Goal: Task Accomplishment & Management: Manage account settings

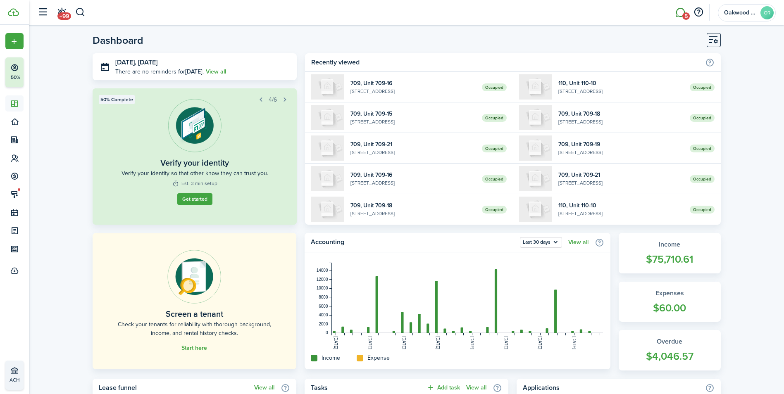
click at [679, 13] on link "5" at bounding box center [680, 12] width 16 height 21
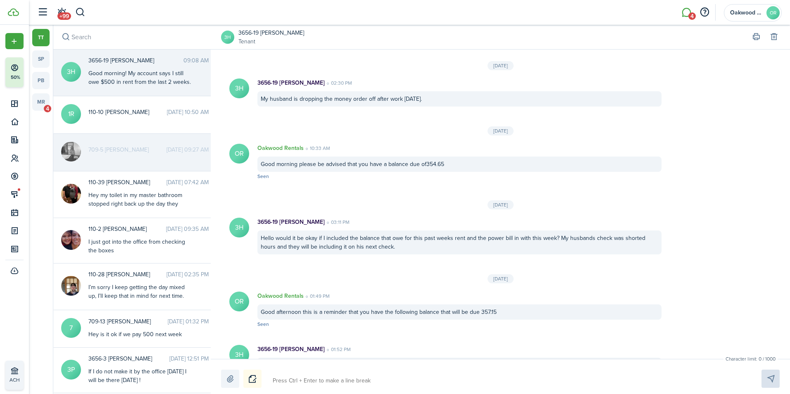
scroll to position [903, 0]
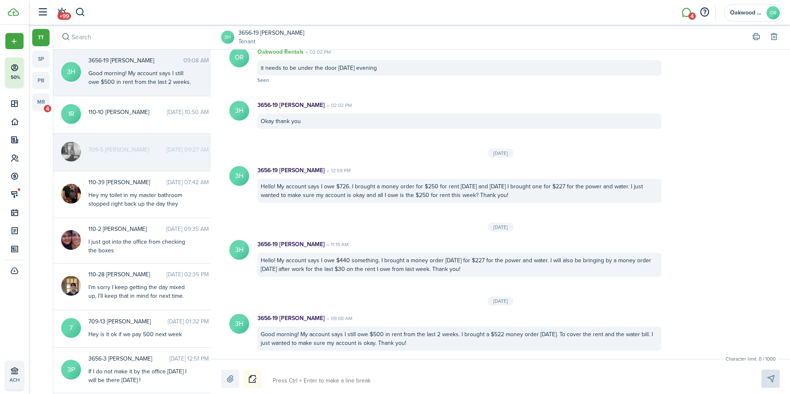
click at [101, 74] on div "Good morning! My account says I still owe $500 in rent from the last 2 weeks. I…" at bounding box center [139, 95] width 103 height 52
click at [311, 376] on textarea at bounding box center [507, 381] width 475 height 14
type textarea "i"
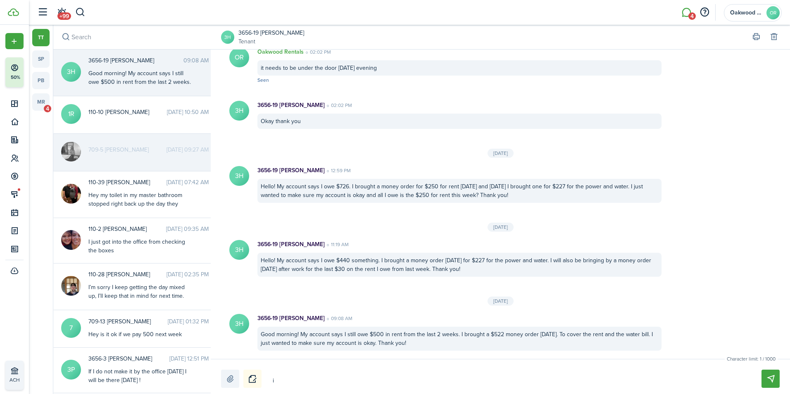
type textarea "i"
type textarea "i h"
type textarea "i ha"
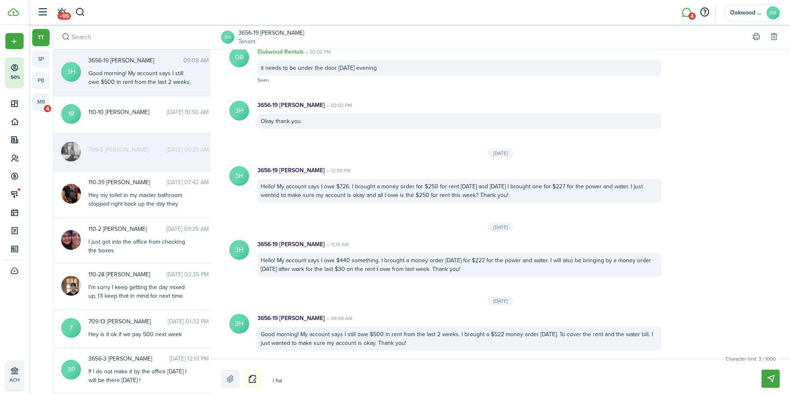
type textarea "i hav"
type textarea "i have"
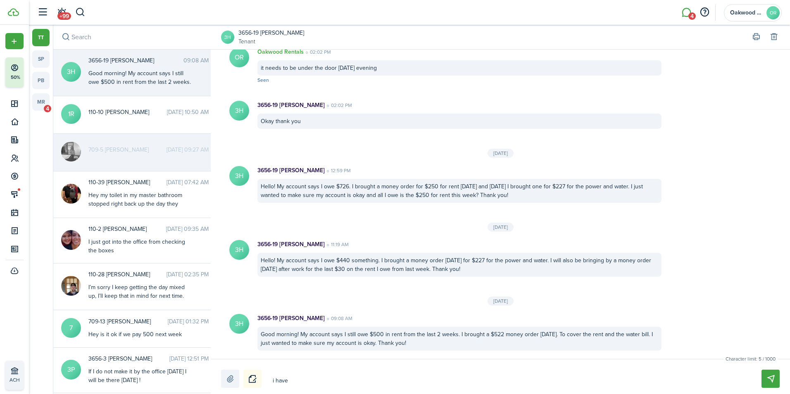
type textarea "i have"
type textarea "i have i"
type textarea "i have it"
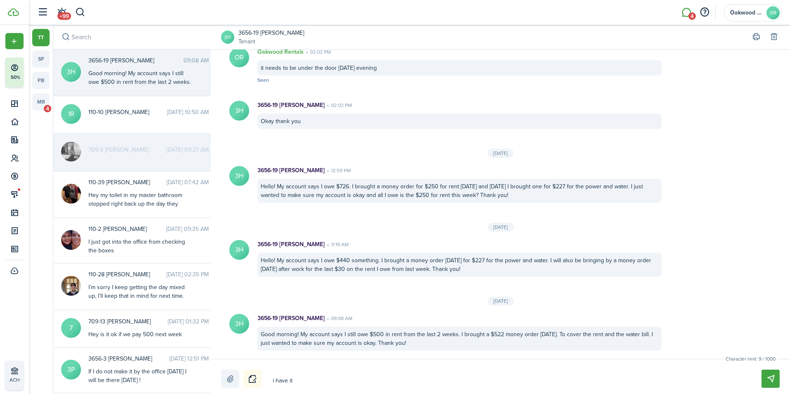
type textarea "i have it"
type textarea "i have it a"
type textarea "i have it an"
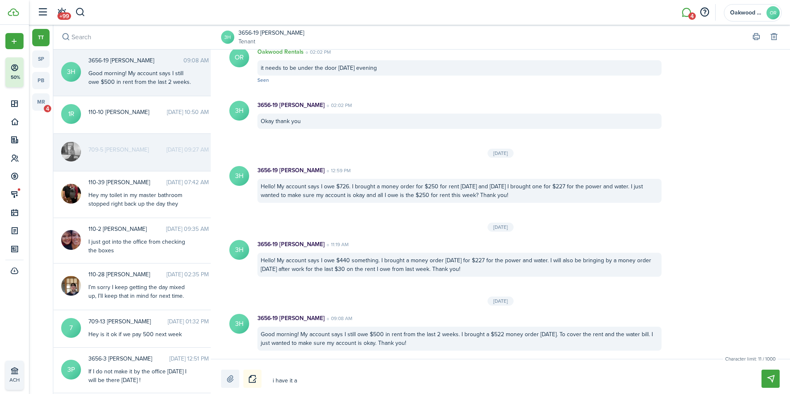
type textarea "i have it an"
type textarea "i have it and"
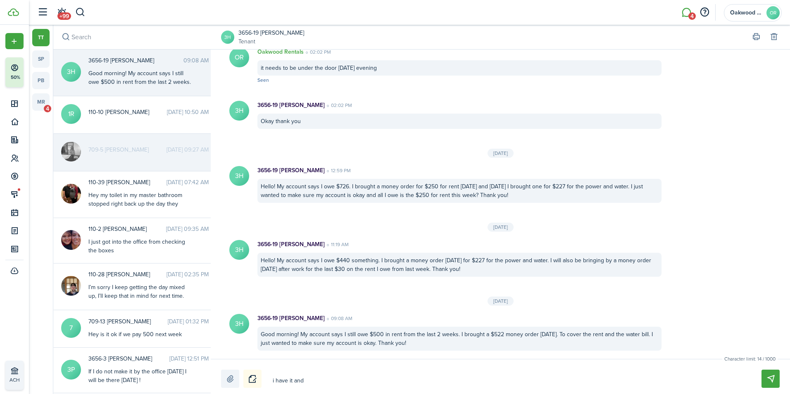
type textarea "i have it and w"
type textarea "i have it and wo"
type textarea "i have it and wor"
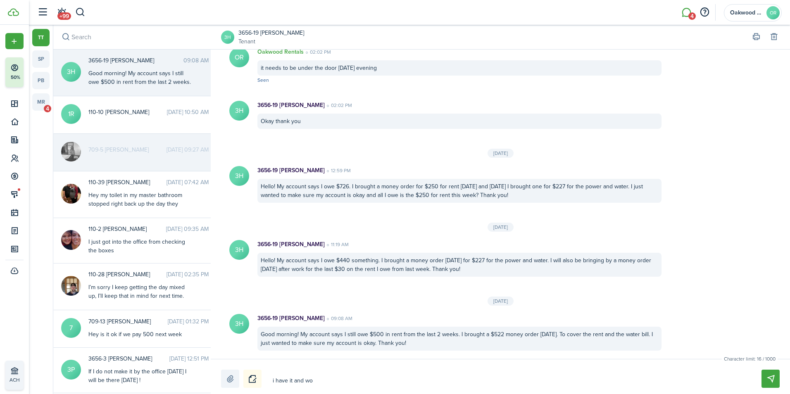
type textarea "i have it and wor"
type textarea "i have it and work"
type textarea "i have it and worki"
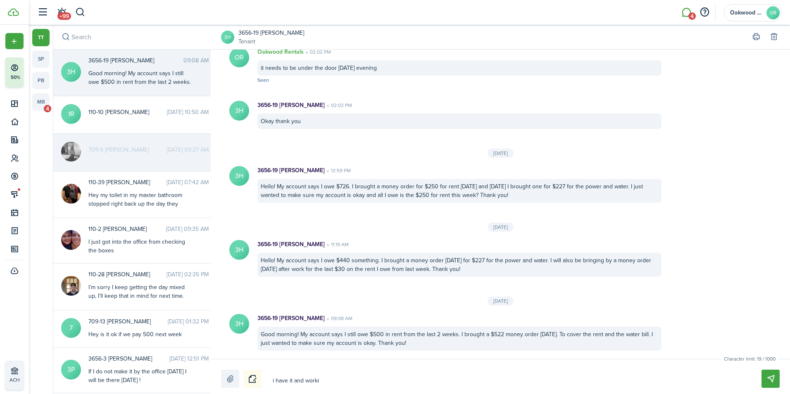
type textarea "i have it and workin"
type textarea "i have it and working"
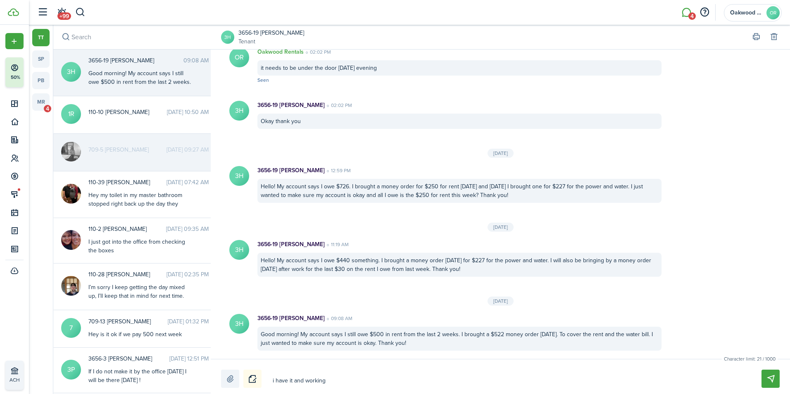
type textarea "i have it and working"
type textarea "i have it and working o"
type textarea "i have it and working on"
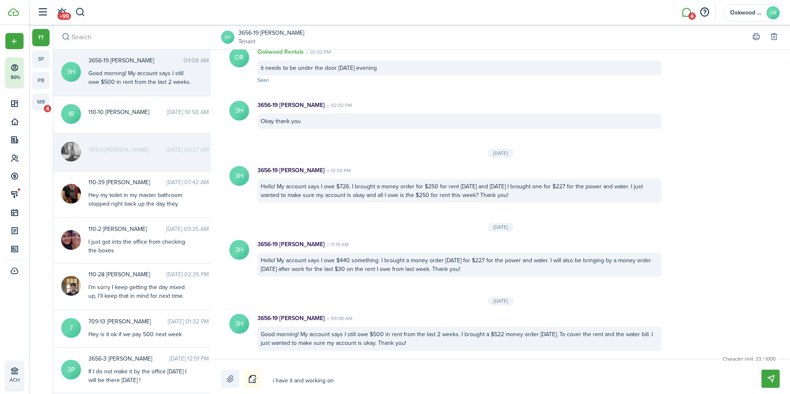
type textarea "i have it and working on"
type textarea "i have it and working on g"
type textarea "i have it and working on ge"
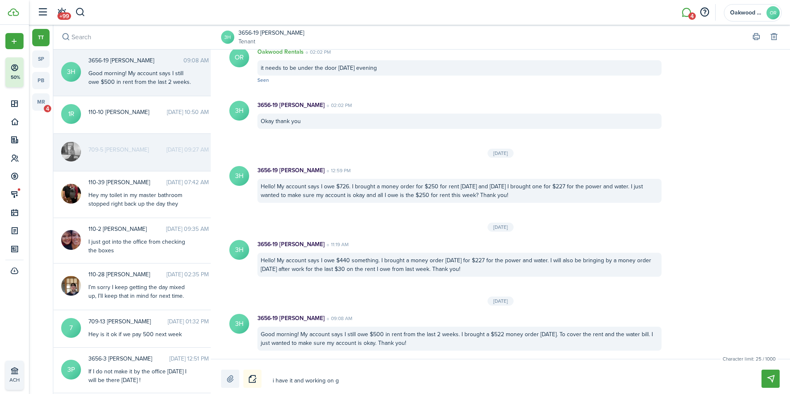
type textarea "i have it and working on ge"
type textarea "i have it and working on get"
type textarea "i have it and working on gett"
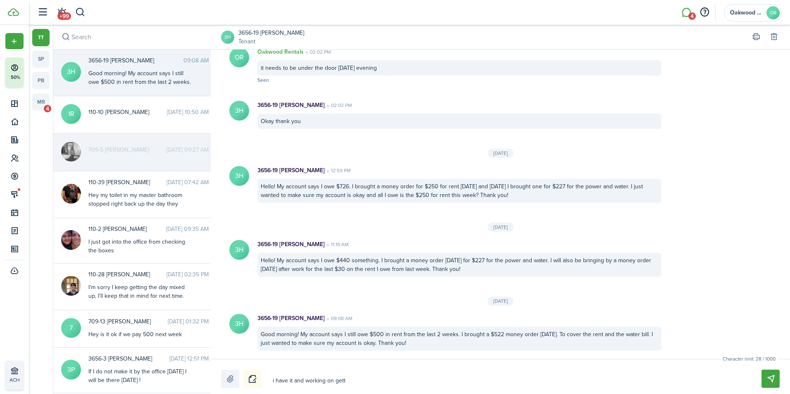
type textarea "i have it and working on getti"
type textarea "i have it and working on gettin"
type textarea "i have it and working on getting"
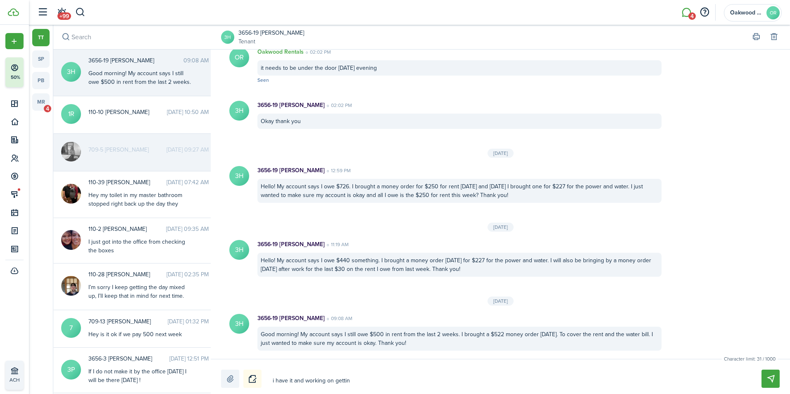
type textarea "i have it and working on getting"
type textarea "i have it and working on getting i"
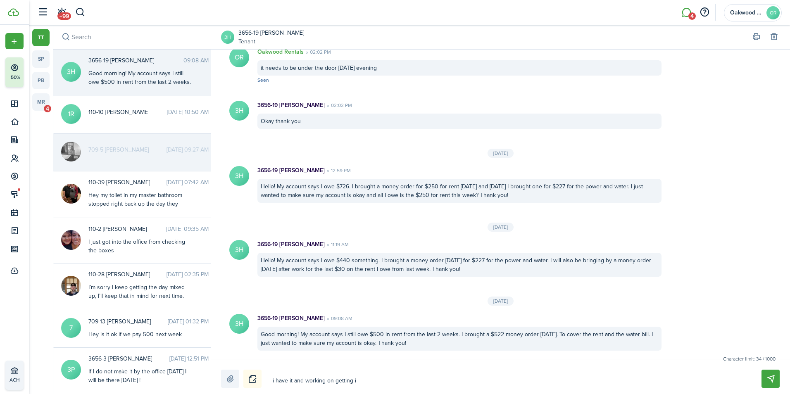
type textarea "i have it and working on getting it"
type textarea "i have it and working on getting it i"
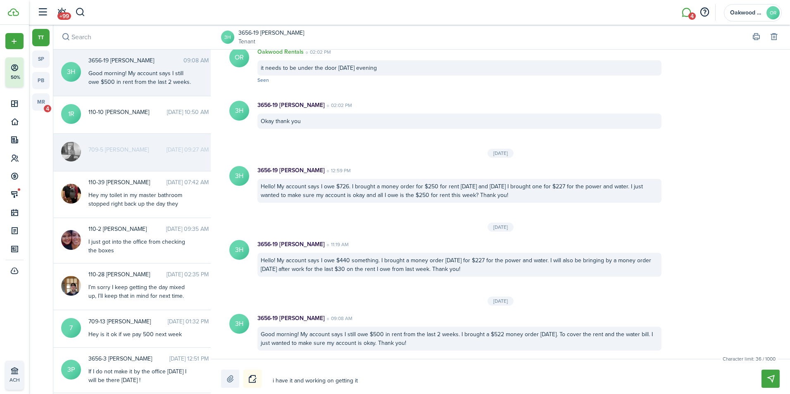
type textarea "i have it and working on getting it i"
type textarea "i have it and working on getting it in"
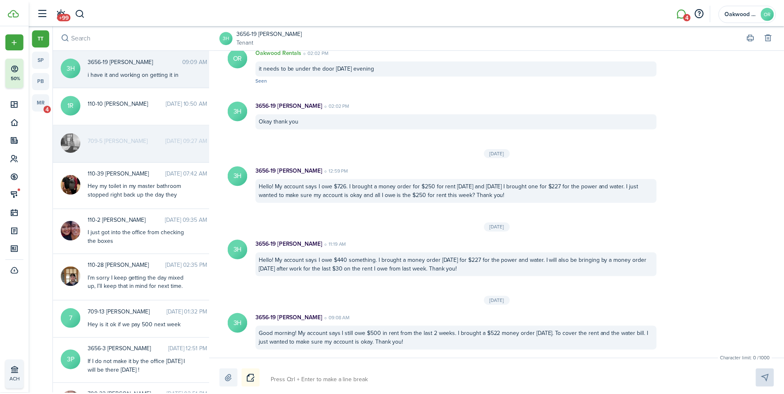
scroll to position [956, 0]
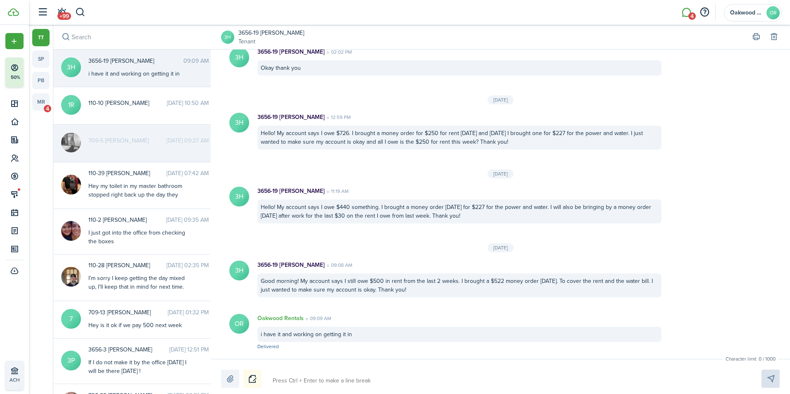
click at [259, 32] on link "3656-19 [PERSON_NAME]" at bounding box center [271, 33] width 66 height 9
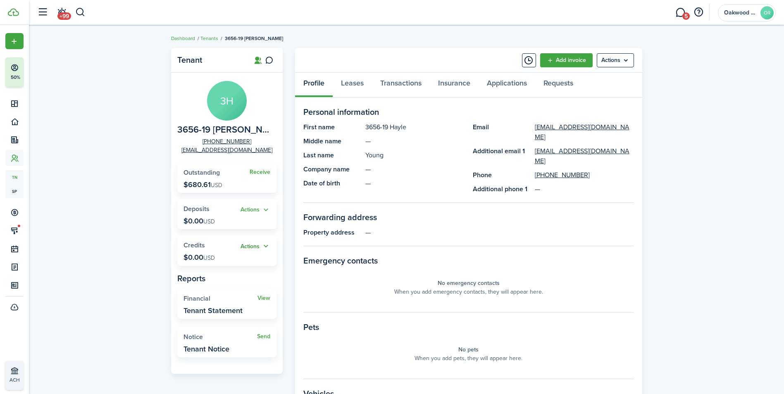
click at [253, 249] on button "Actions" at bounding box center [256, 247] width 30 height 10
click at [251, 265] on link "Add" at bounding box center [234, 262] width 72 height 14
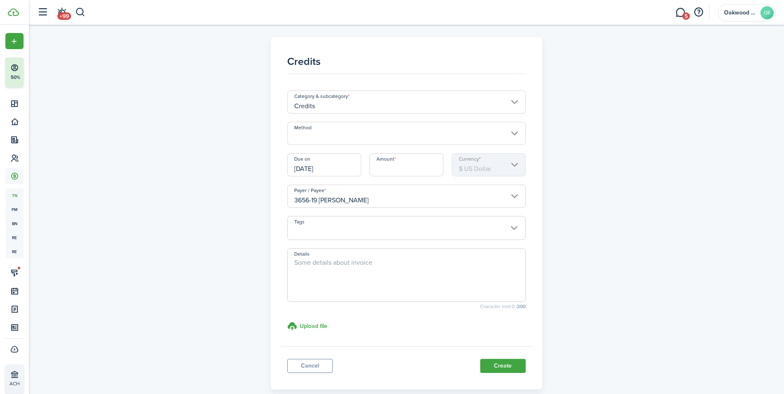
click at [385, 173] on input "Amount" at bounding box center [406, 164] width 74 height 23
type input "$520"
click at [480, 359] on button "Create" at bounding box center [502, 366] width 45 height 14
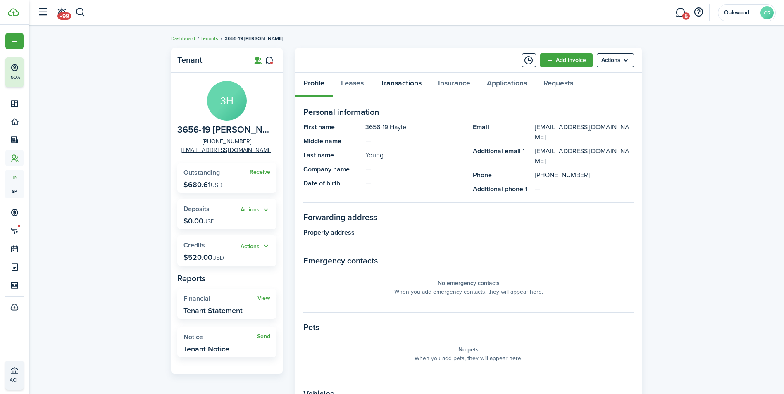
click at [406, 80] on link "Transactions" at bounding box center [401, 85] width 58 height 25
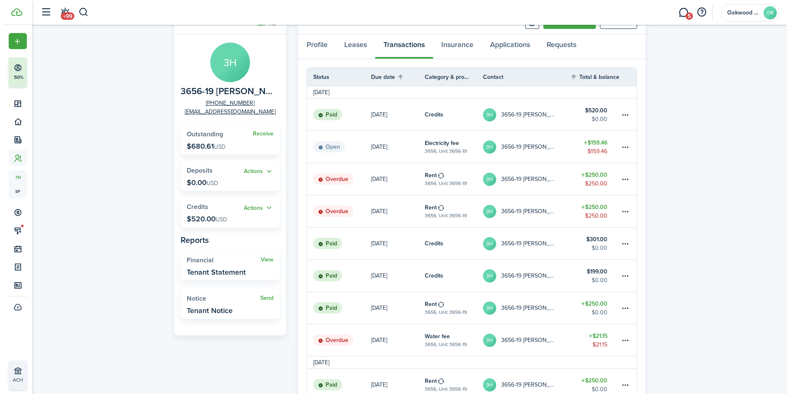
scroll to position [83, 0]
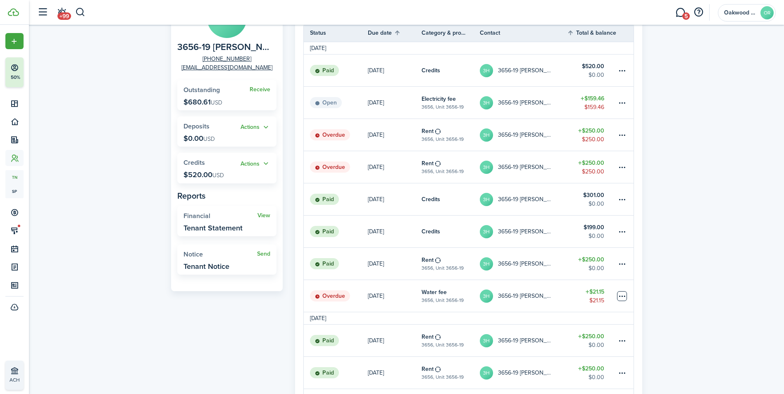
click at [621, 296] on table-menu-btn-icon at bounding box center [622, 296] width 10 height 10
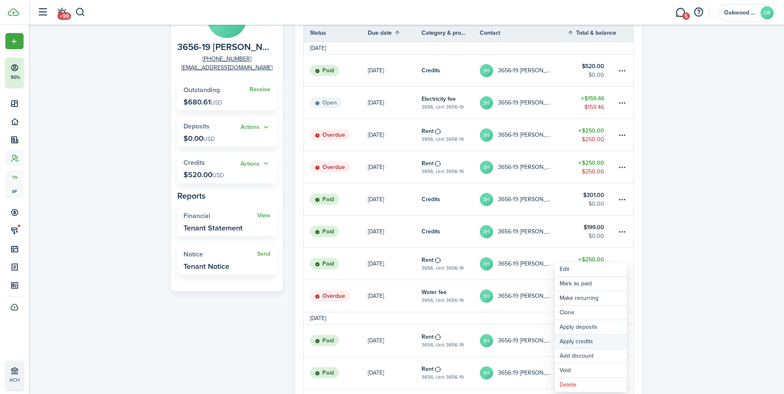
click at [583, 342] on button "Apply credits" at bounding box center [591, 342] width 72 height 14
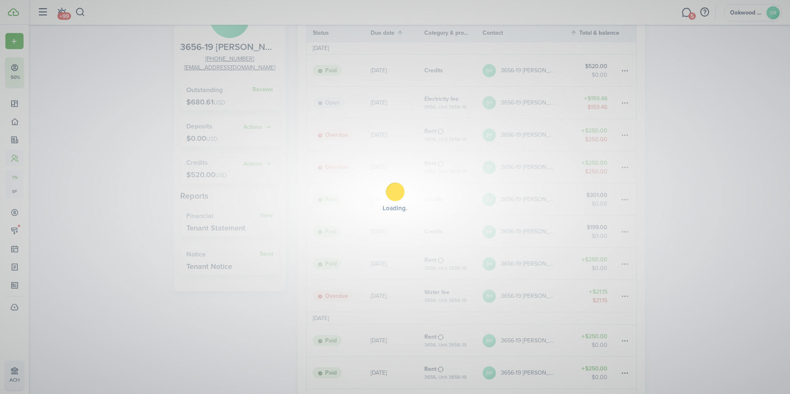
type input "$21.15"
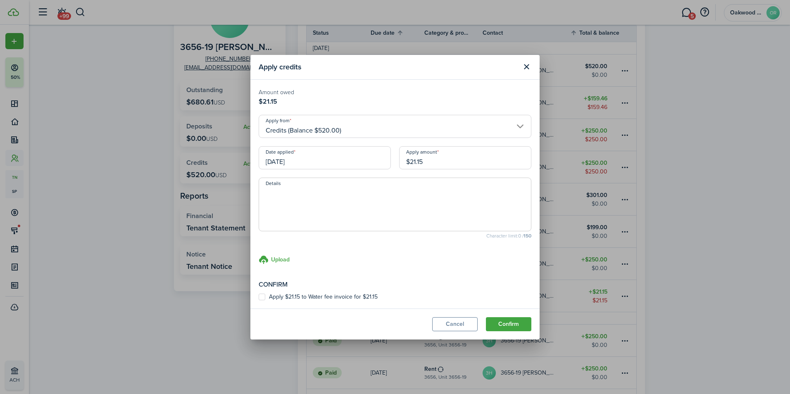
click at [261, 296] on label "Apply $21.15 to Water fee invoice for $21.15" at bounding box center [318, 297] width 119 height 7
click at [259, 297] on input "Apply $21.15 to Water fee invoice for $21.15" at bounding box center [258, 297] width 0 height 0
checkbox input "true"
click at [507, 321] on button "Confirm" at bounding box center [508, 324] width 45 height 14
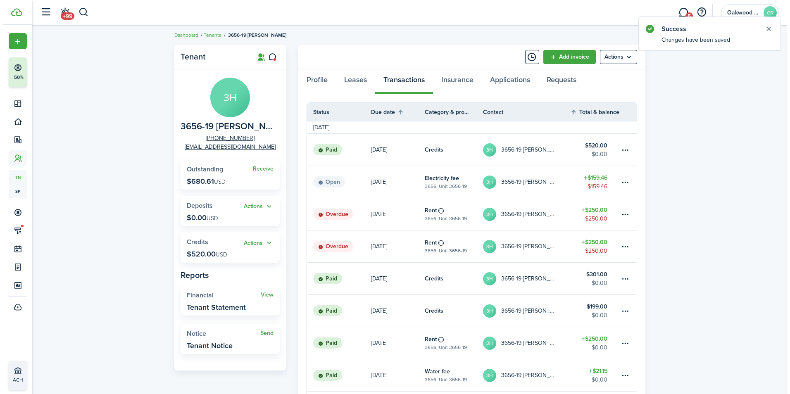
scroll to position [0, 0]
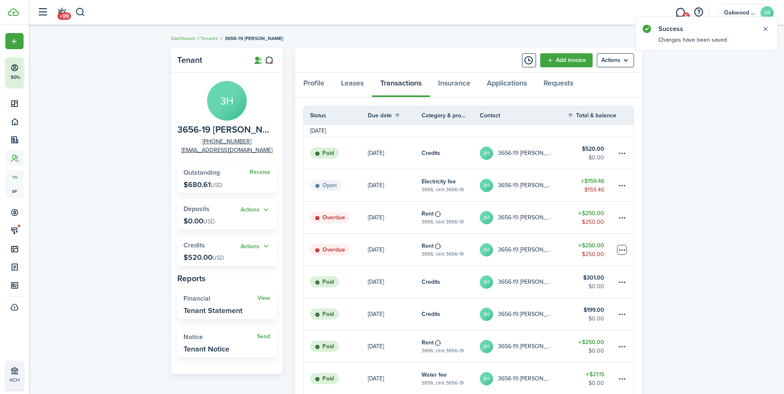
click at [624, 246] on table-menu-btn-icon at bounding box center [622, 250] width 10 height 10
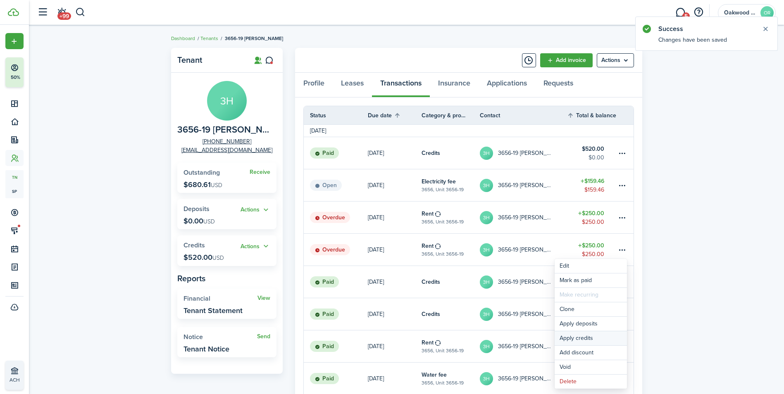
click at [581, 339] on button "Apply credits" at bounding box center [591, 338] width 72 height 14
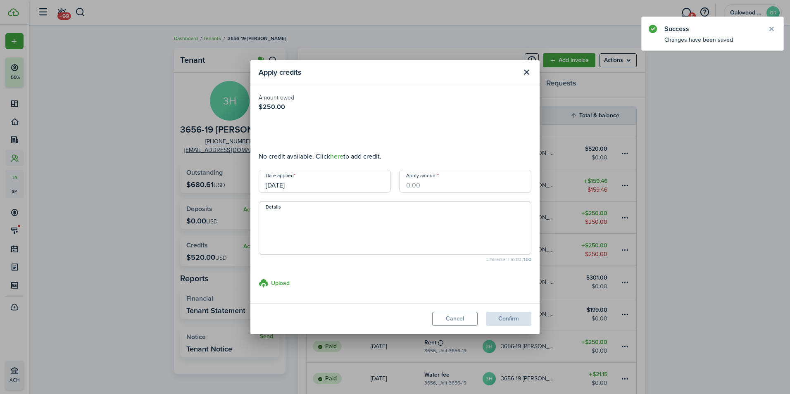
type input "$250.00"
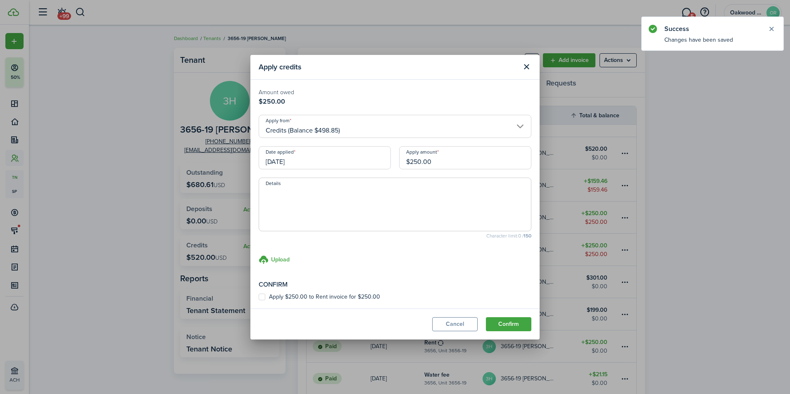
click at [265, 296] on label "Apply $250.00 to Rent invoice for $250.00" at bounding box center [320, 297] width 122 height 7
click at [259, 297] on input "Apply $250.00 to Rent invoice for $250.00" at bounding box center [258, 297] width 0 height 0
checkbox input "true"
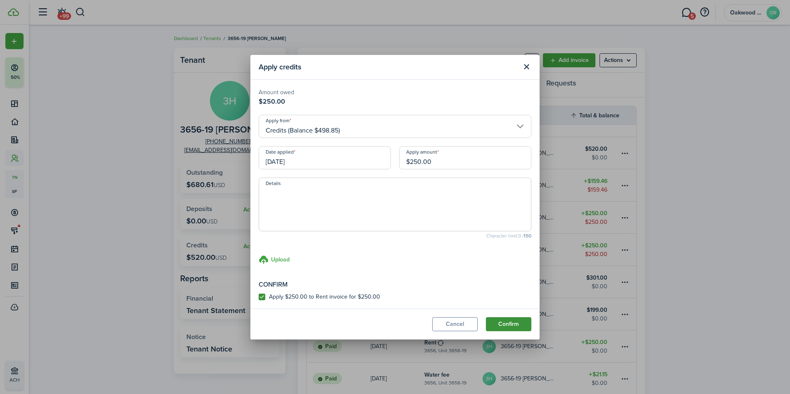
click at [507, 321] on button "Confirm" at bounding box center [508, 324] width 45 height 14
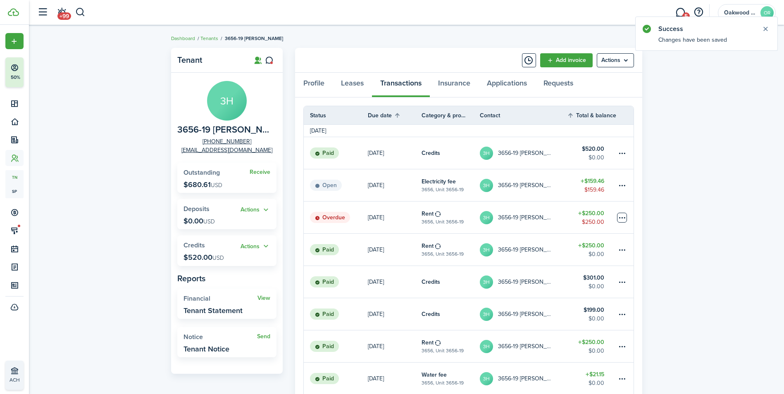
click at [625, 217] on table-menu-btn-icon at bounding box center [622, 218] width 10 height 10
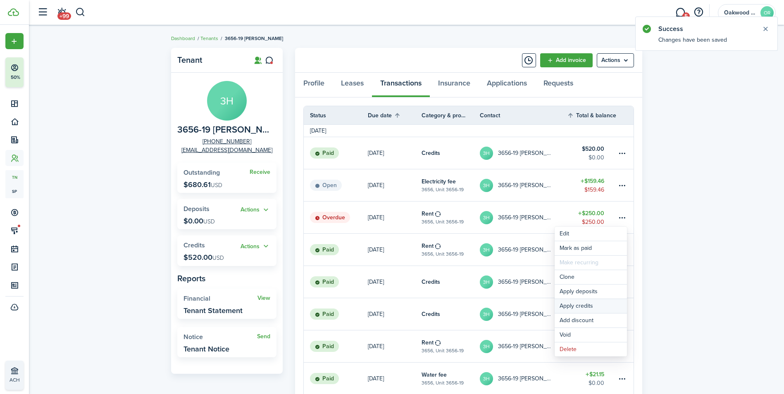
click at [588, 303] on button "Apply credits" at bounding box center [591, 306] width 72 height 14
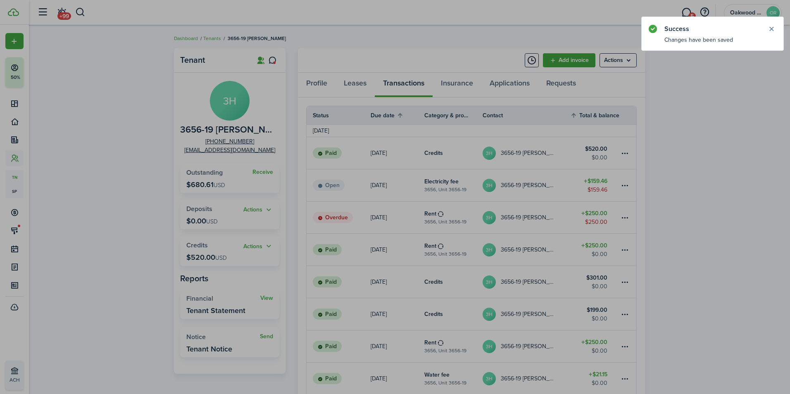
type input "$248.85"
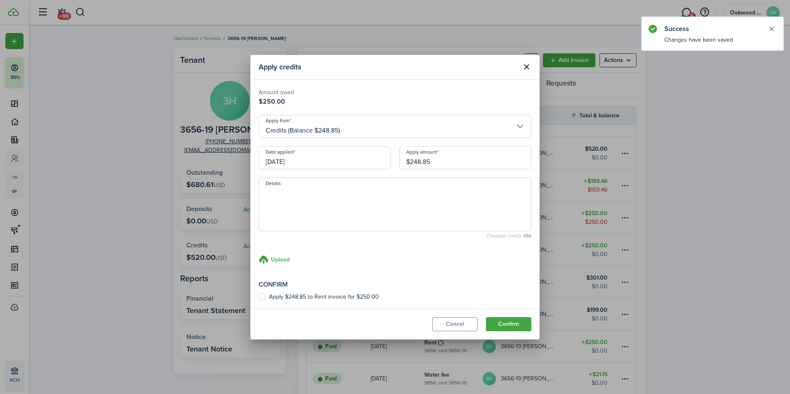
click at [264, 298] on label "Apply $248.85 to Rent invoice for $250.00" at bounding box center [319, 297] width 120 height 7
click at [259, 297] on input "Apply $248.85 to Rent invoice for $250.00" at bounding box center [258, 297] width 0 height 0
checkbox input "true"
